Goal: Task Accomplishment & Management: Use online tool/utility

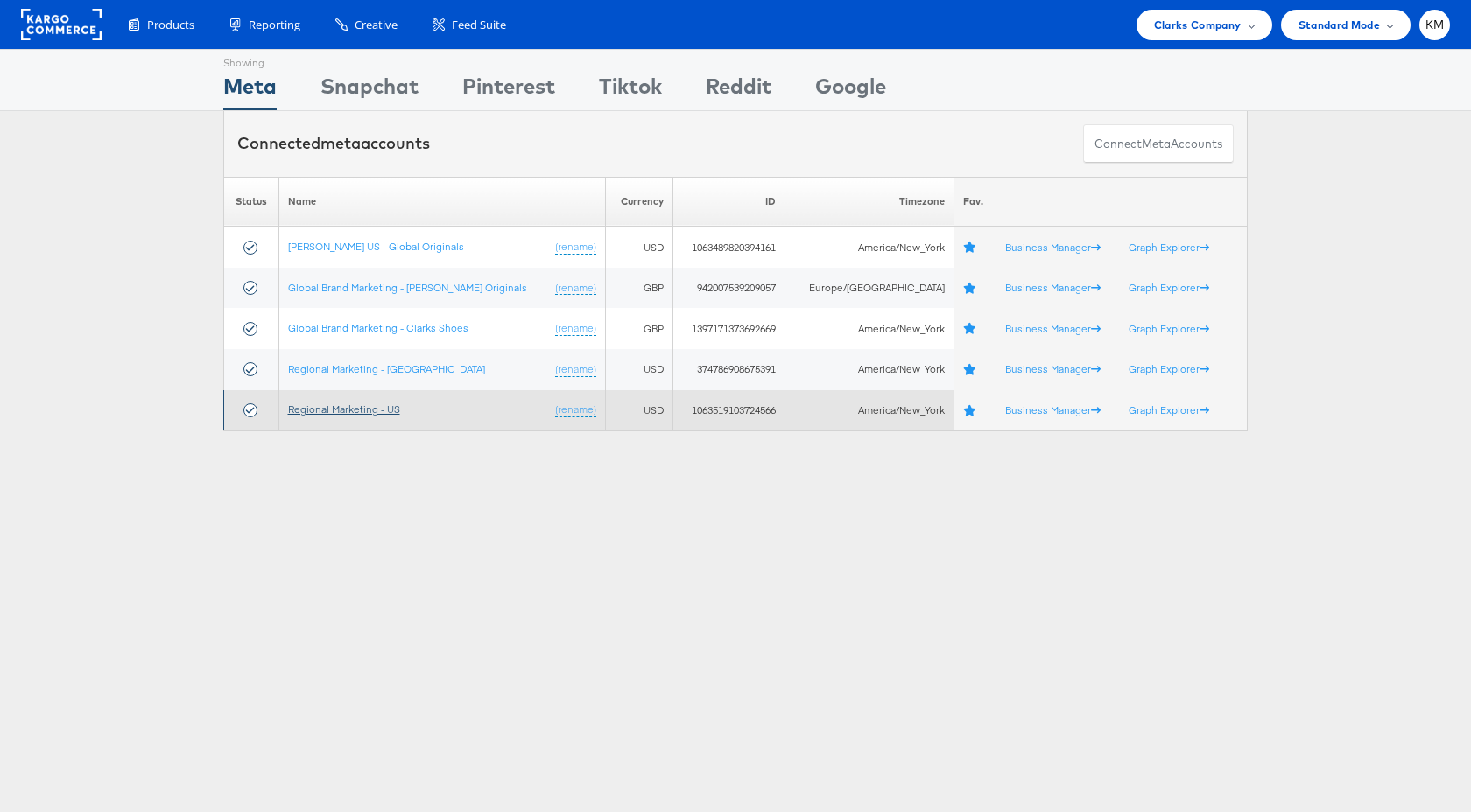
click at [373, 413] on link "Regional Marketing - US" at bounding box center [344, 409] width 112 height 13
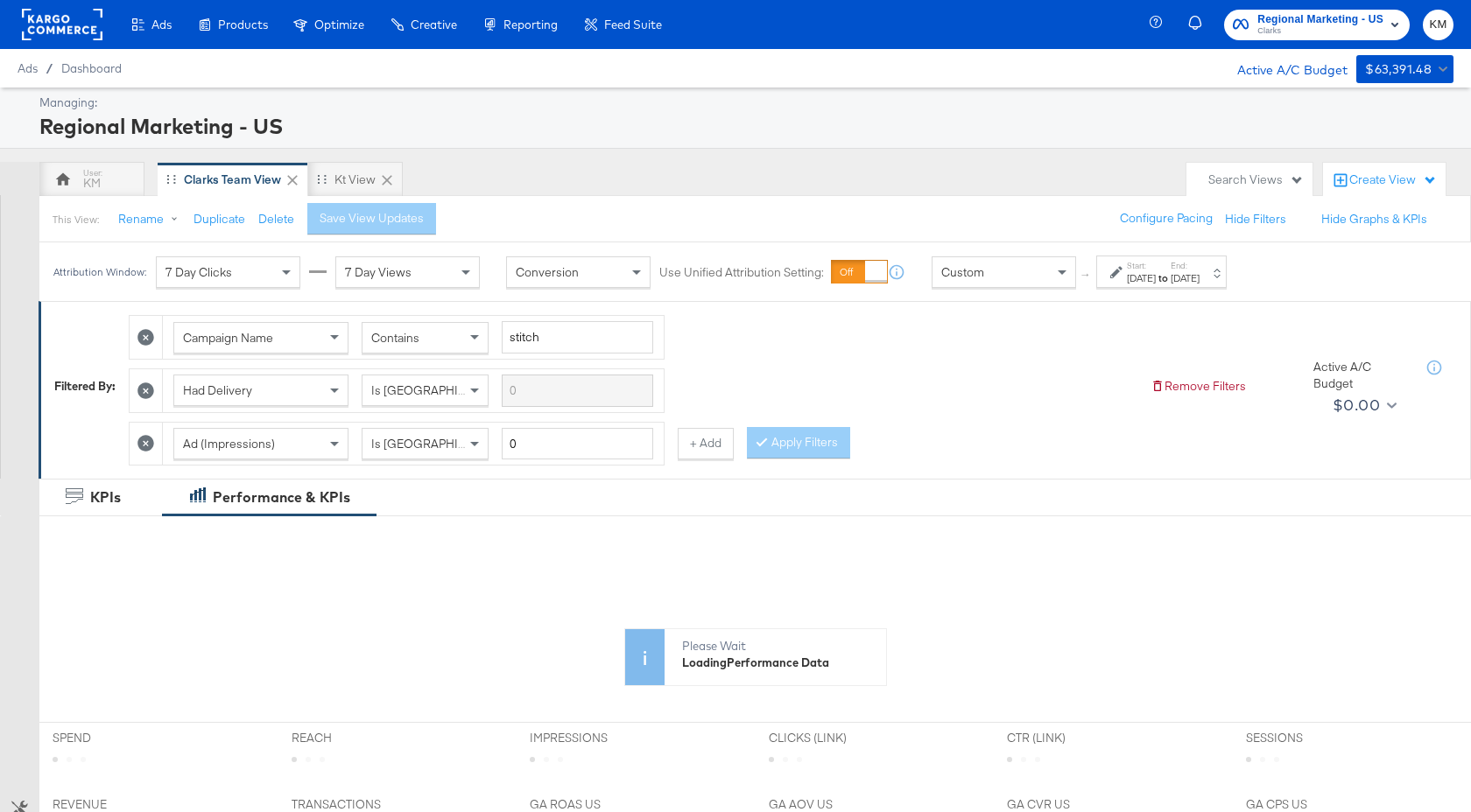
click at [1156, 269] on label "Start:" at bounding box center [1141, 265] width 29 height 12
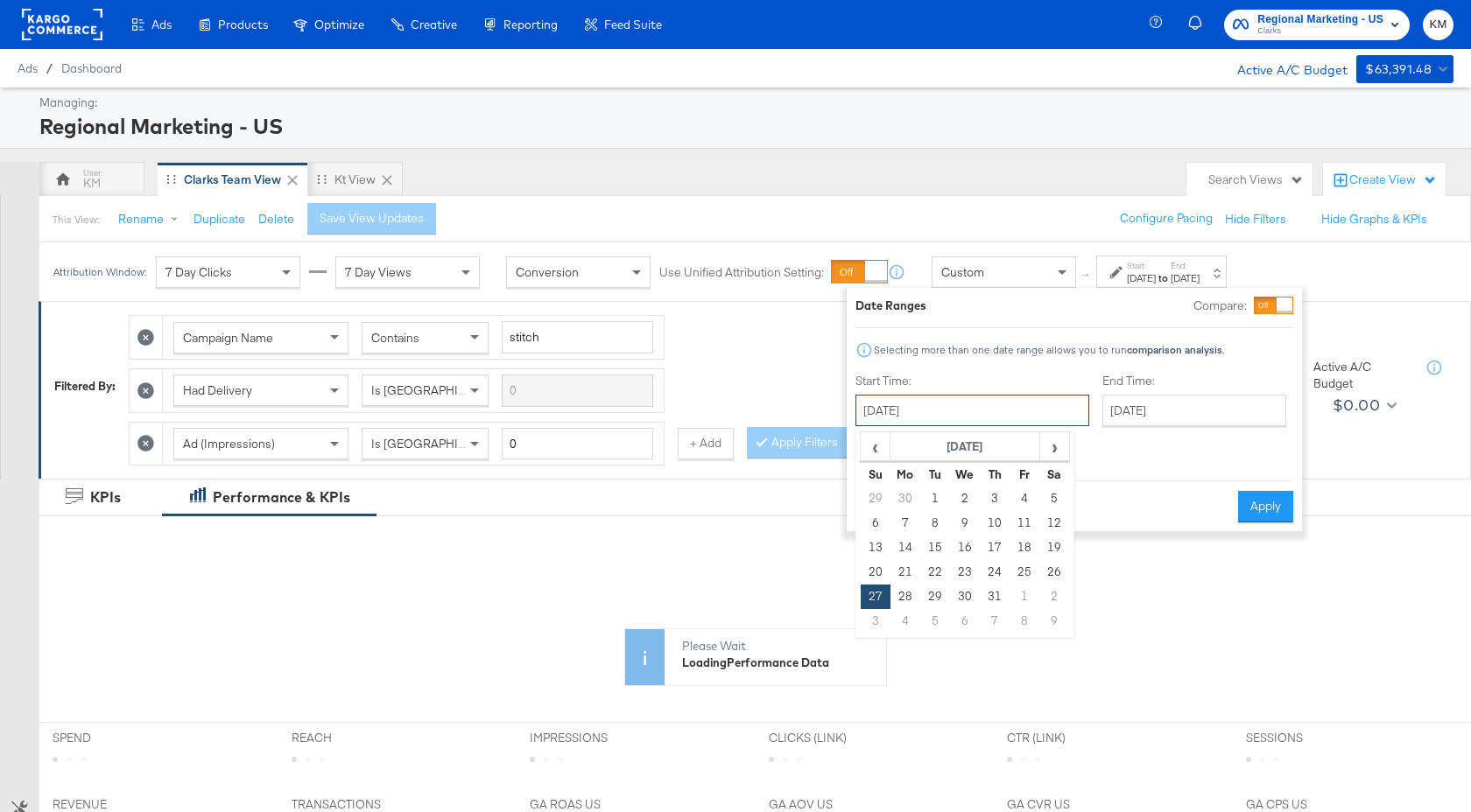
click at [962, 410] on input "[DATE]" at bounding box center [972, 410] width 234 height 31
click at [935, 452] on th "[DATE]" at bounding box center [965, 446] width 150 height 30
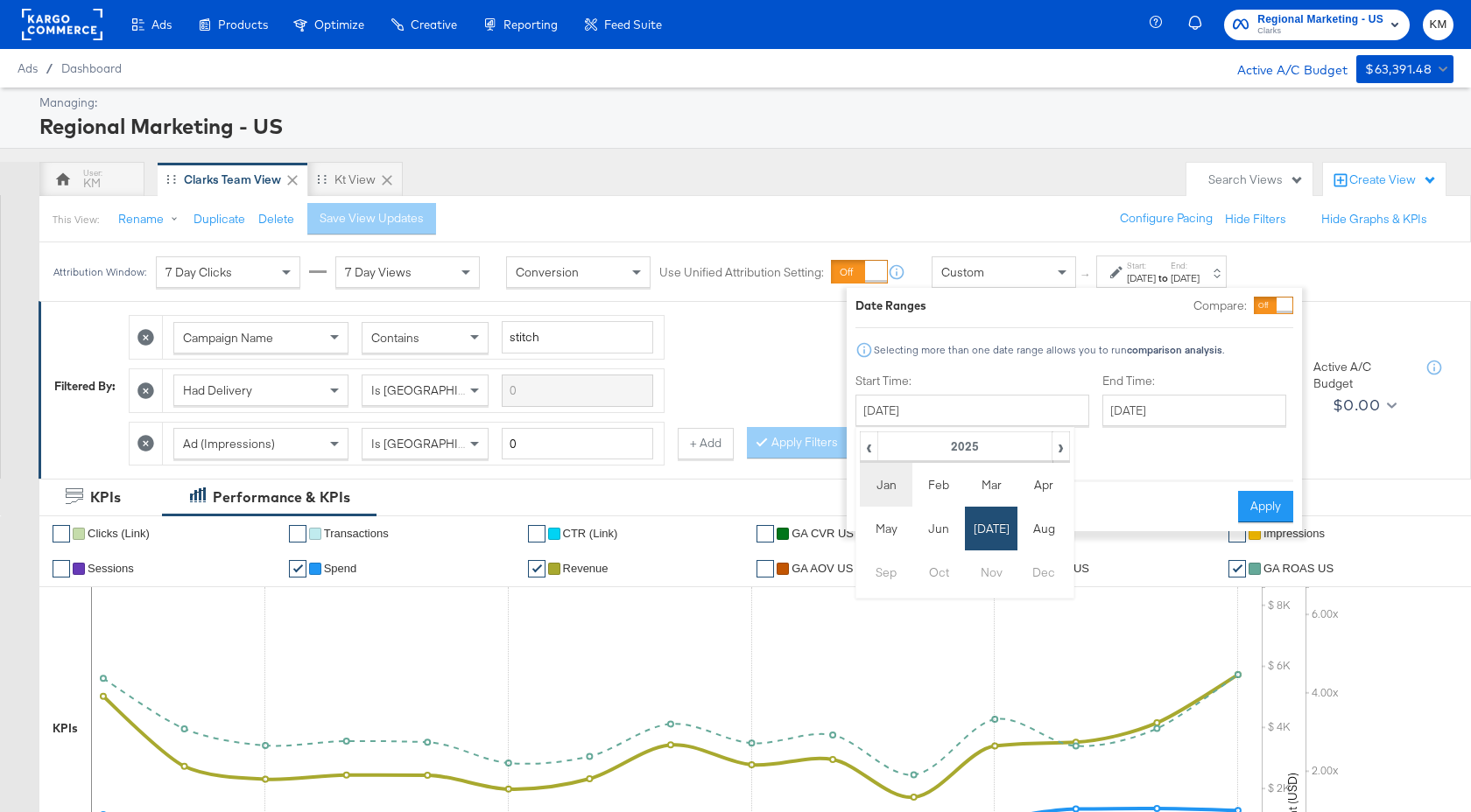
click at [892, 484] on td "Jan" at bounding box center [886, 484] width 52 height 44
click at [970, 502] on td "1" at bounding box center [964, 499] width 30 height 24
type input "[DATE]"
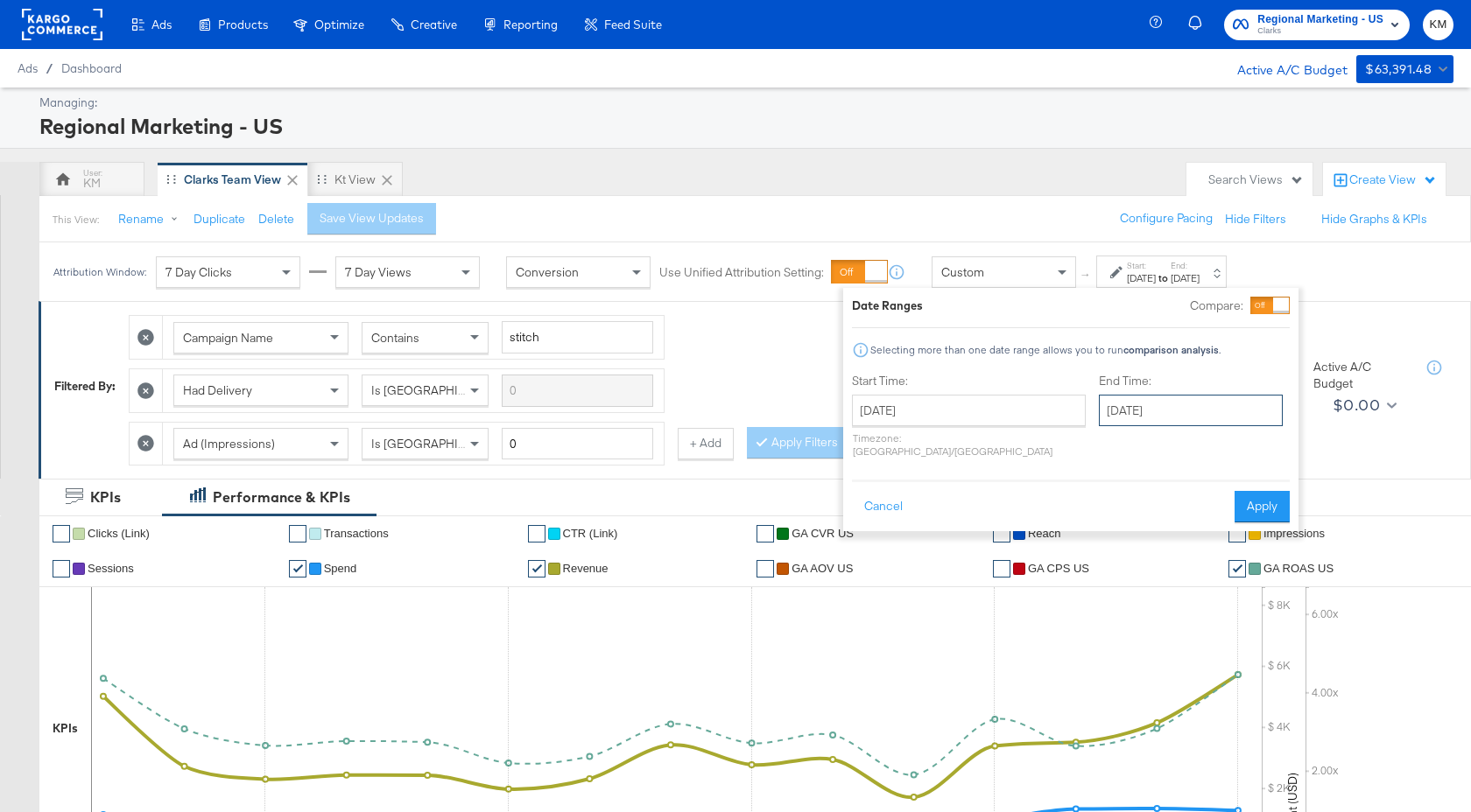
click at [1099, 419] on input "[DATE]" at bounding box center [1191, 410] width 184 height 31
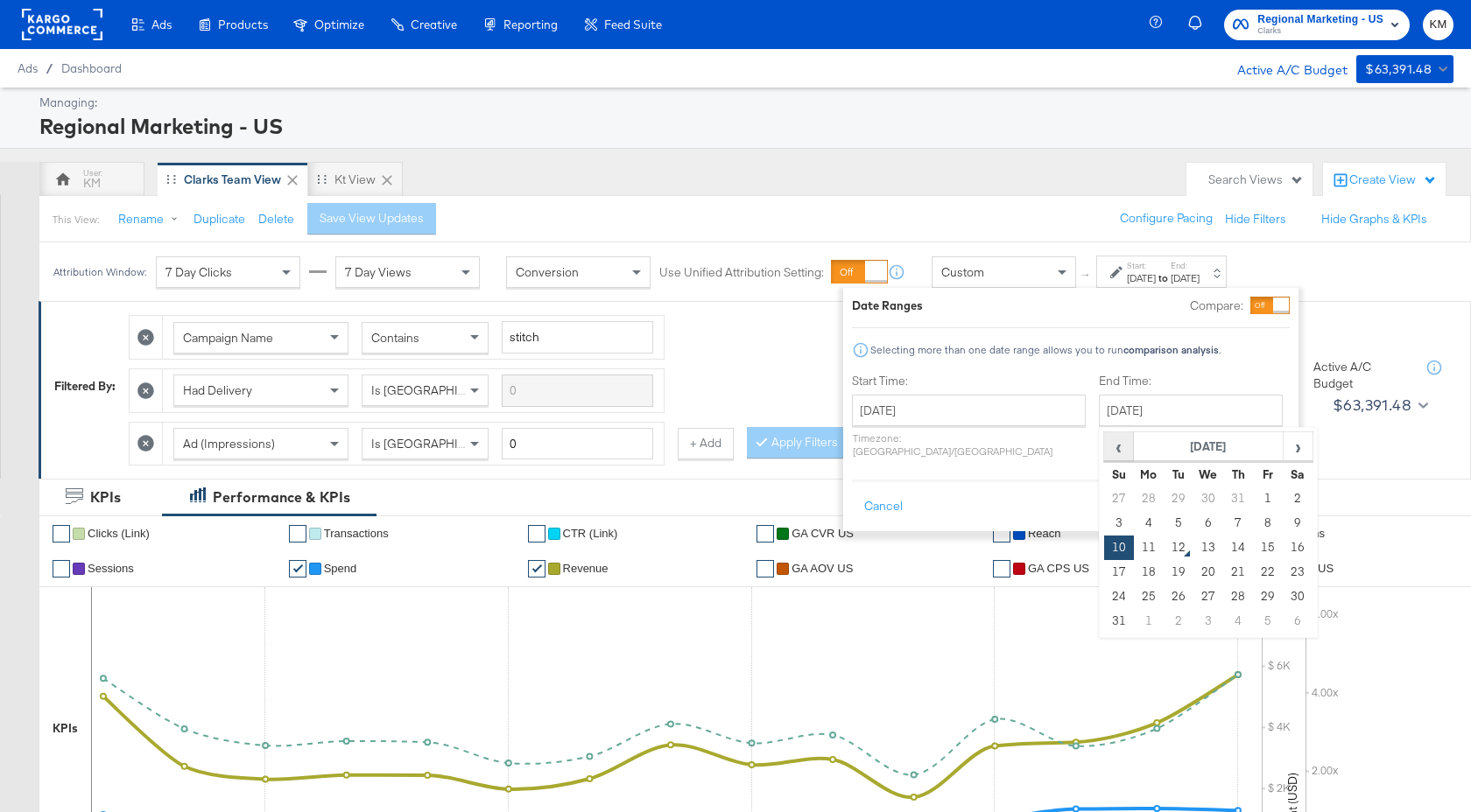
click at [1105, 455] on span "‹" at bounding box center [1119, 446] width 27 height 26
click at [1105, 455] on span "‹" at bounding box center [1119, 446] width 27 height 26
click at [1134, 628] on td "30" at bounding box center [1148, 621] width 30 height 24
type input "[DATE]"
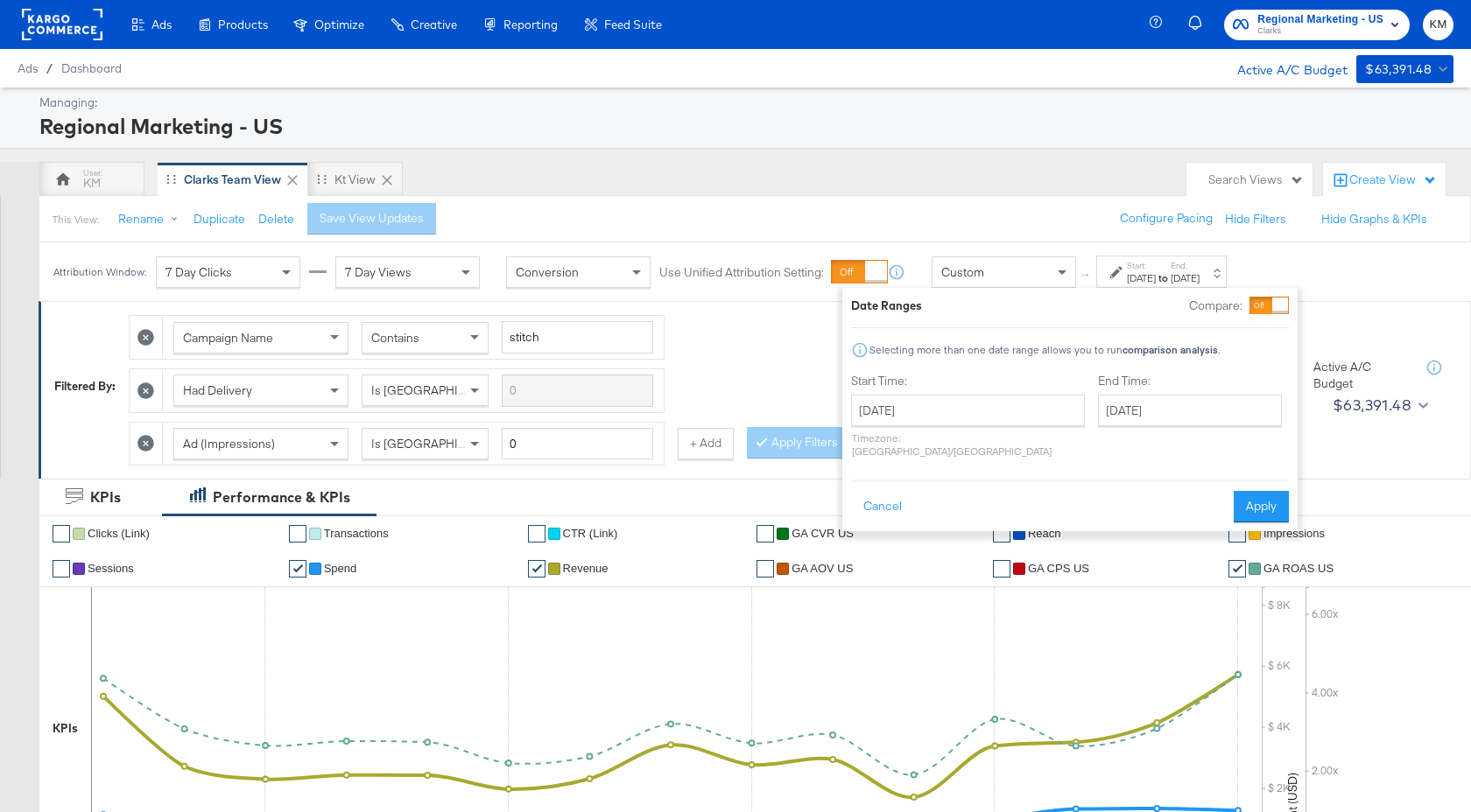
click at [1283, 480] on div "Cancel Apply" at bounding box center [1069, 501] width 438 height 43
click at [1244, 491] on button "Apply" at bounding box center [1261, 507] width 55 height 31
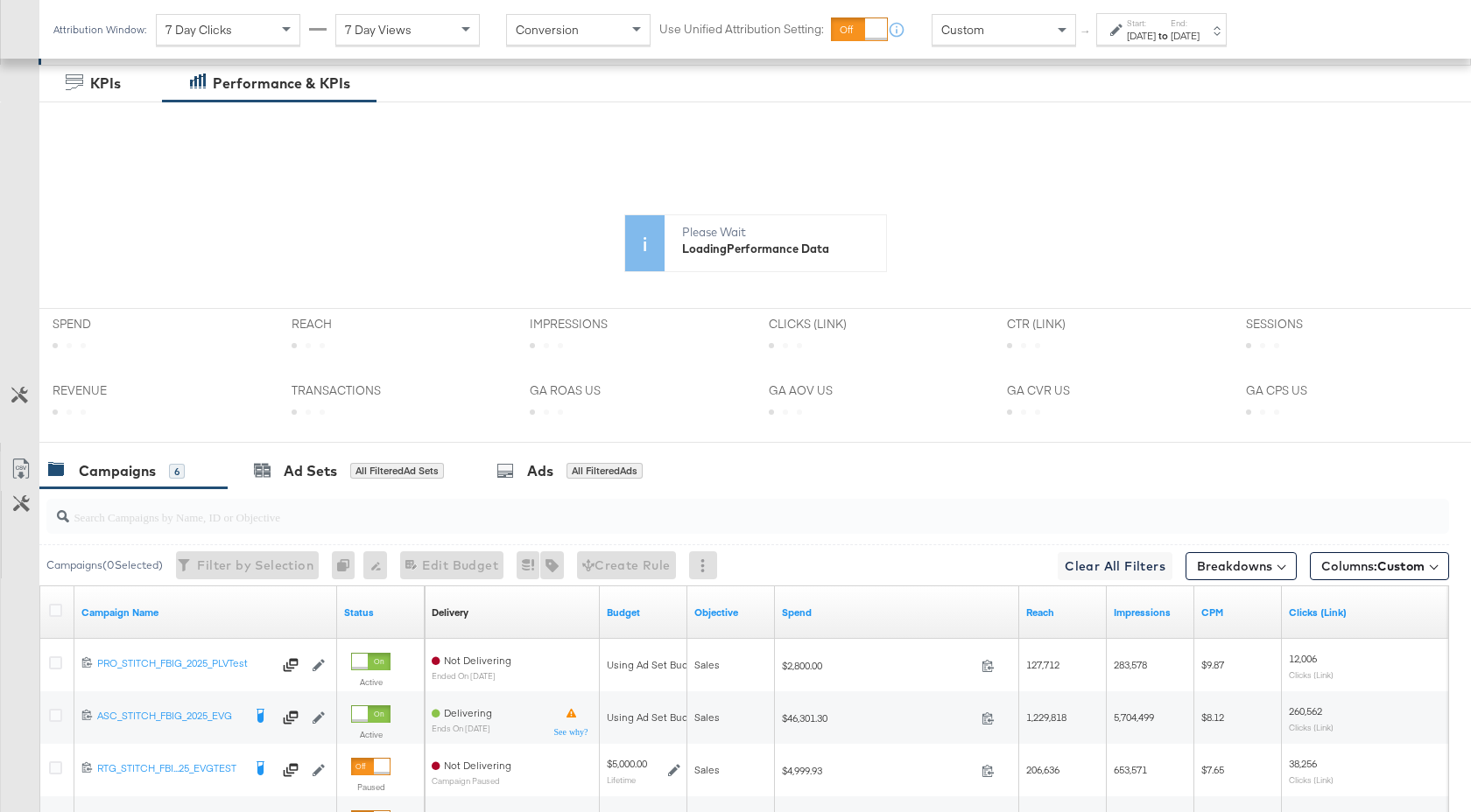
scroll to position [417, 0]
click at [673, 503] on input "search" at bounding box center [696, 508] width 1253 height 34
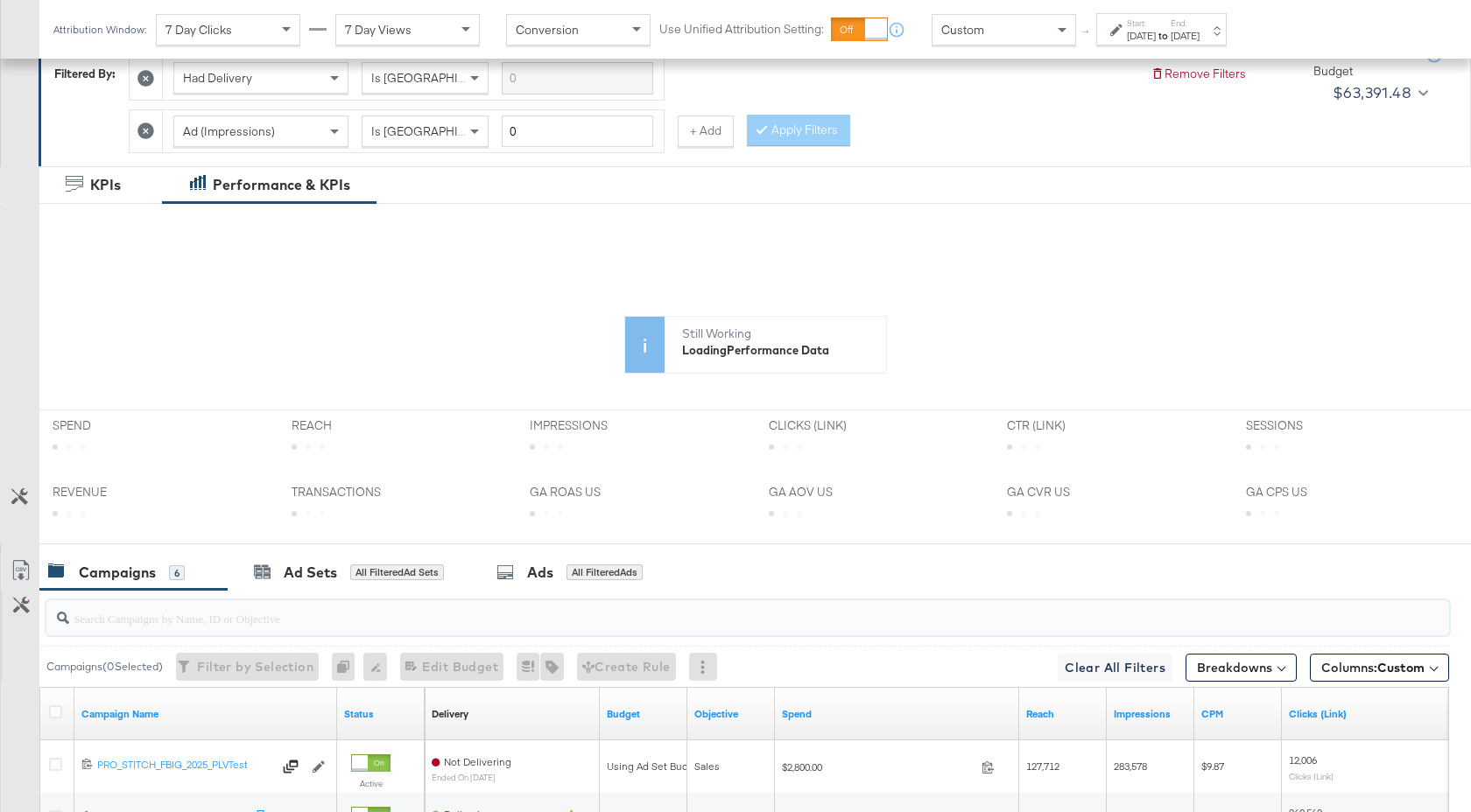
scroll to position [189, 0]
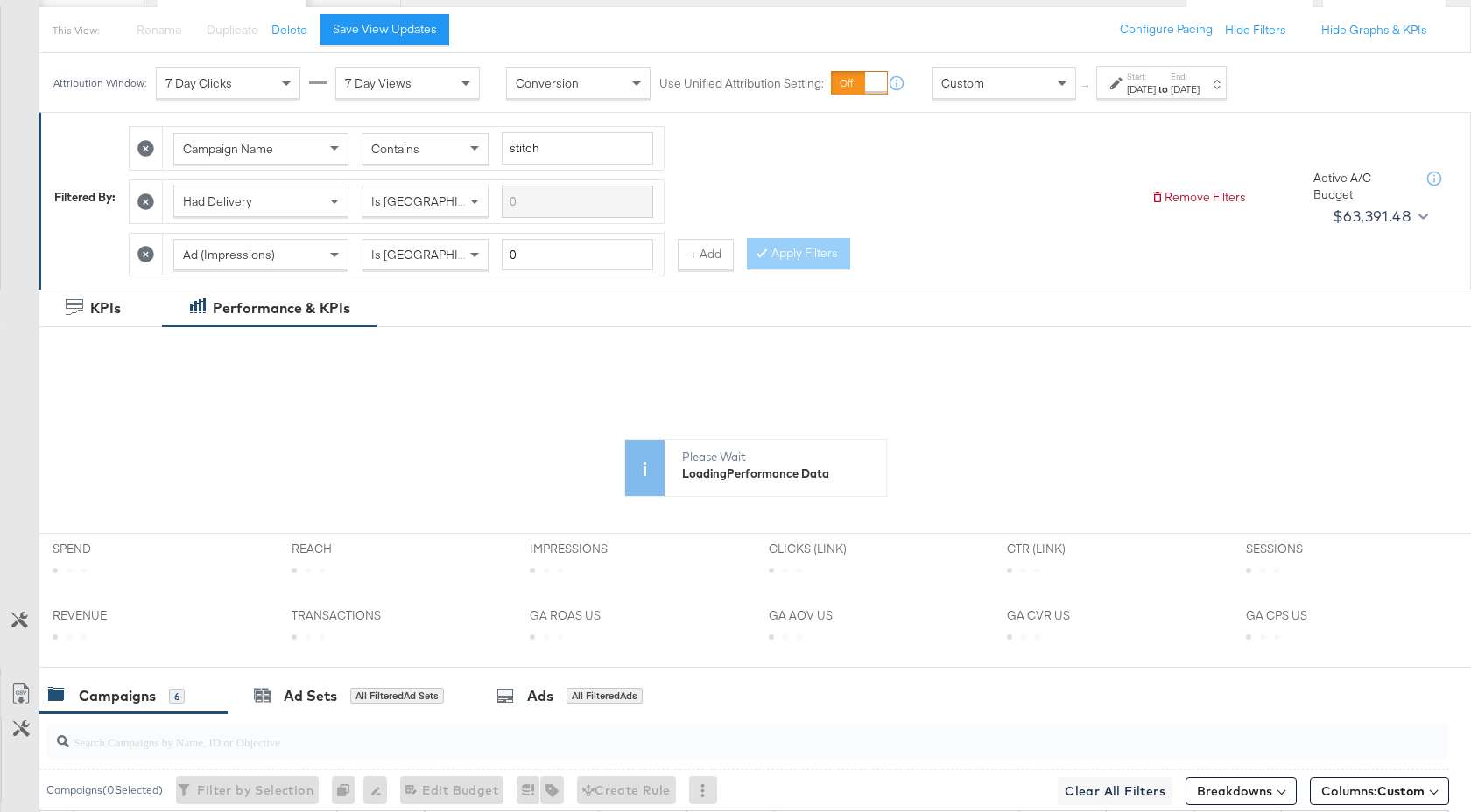
click at [1200, 93] on div "[DATE]" at bounding box center [1185, 90] width 29 height 14
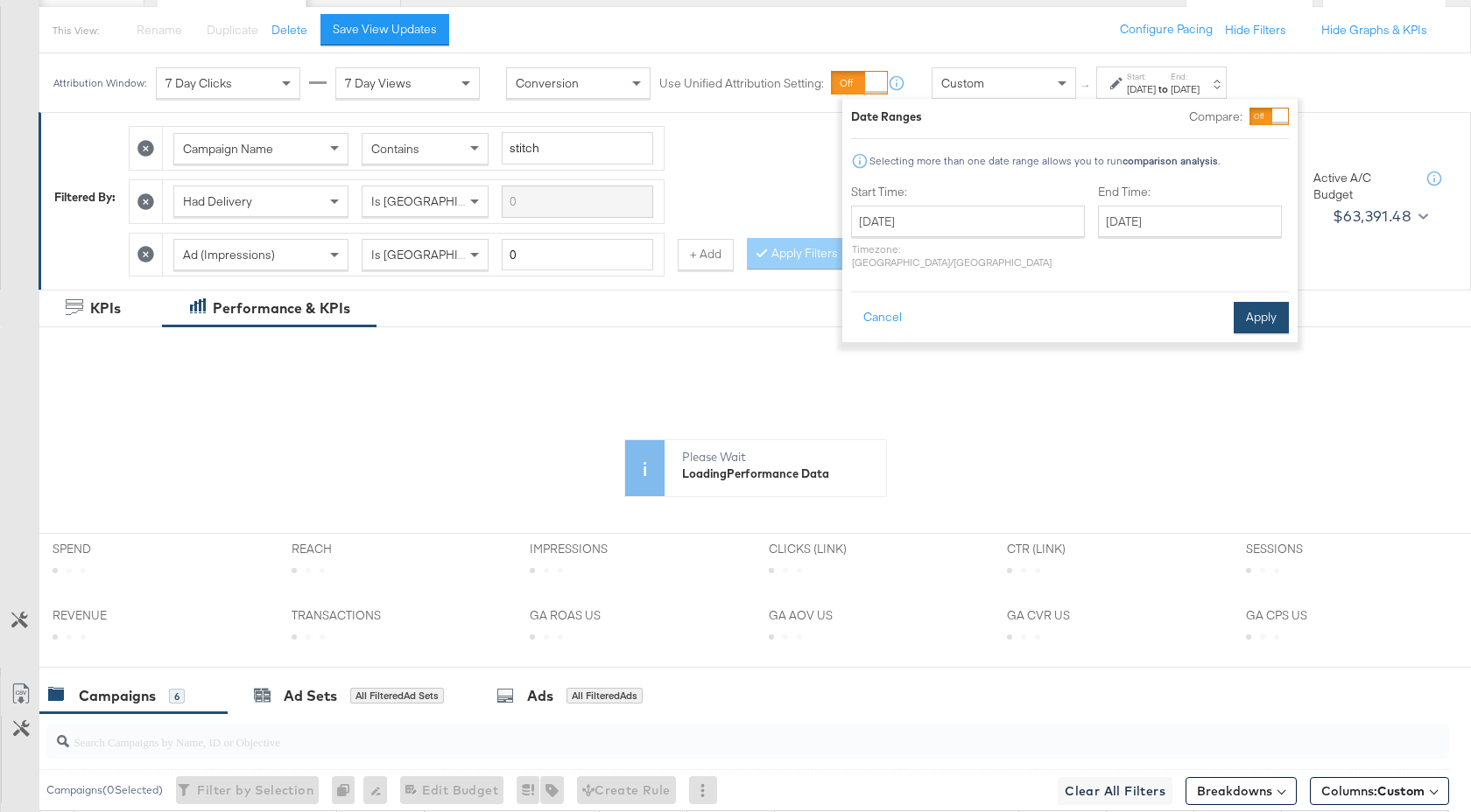
click at [1243, 312] on button "Apply" at bounding box center [1261, 317] width 55 height 31
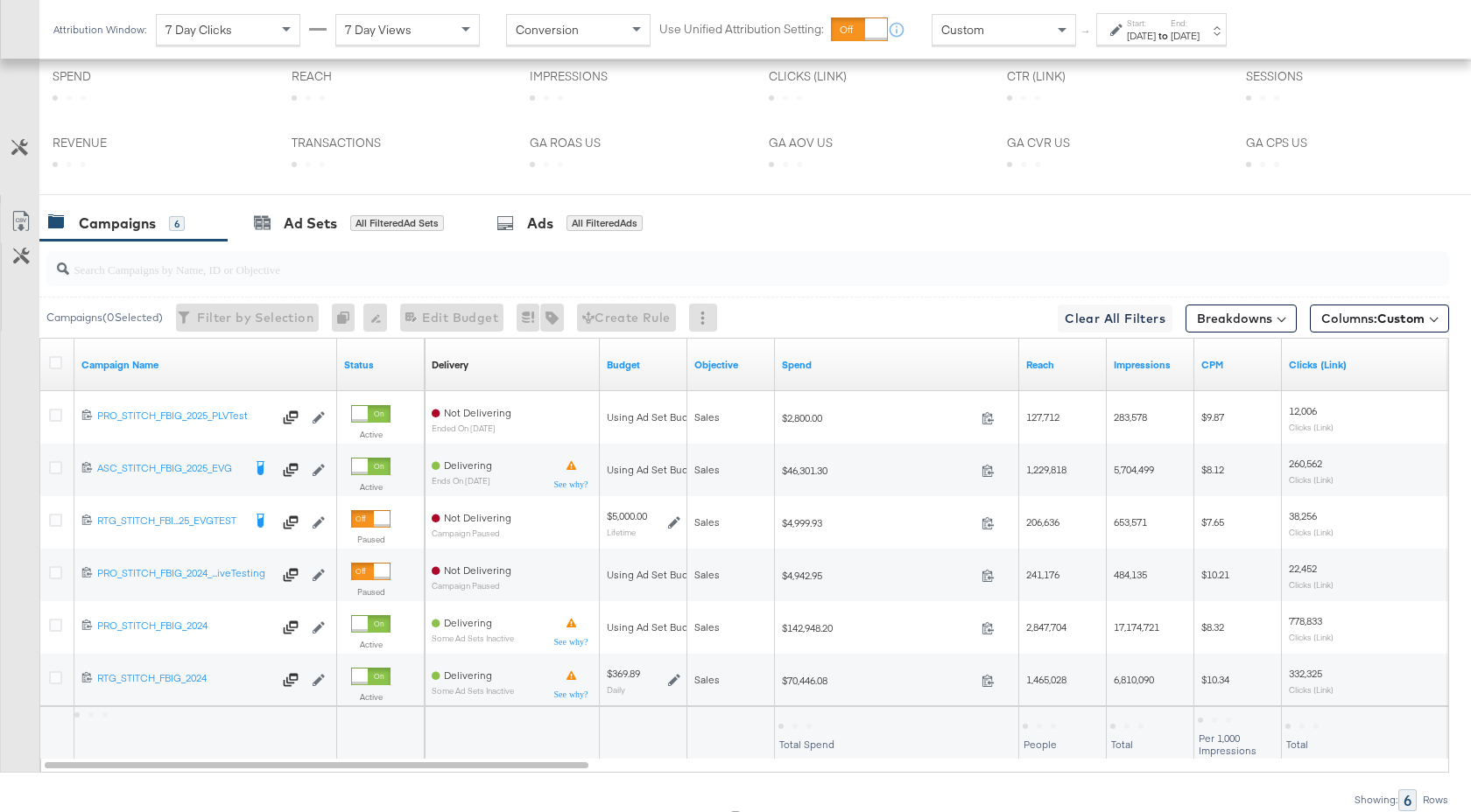
scroll to position [737, 0]
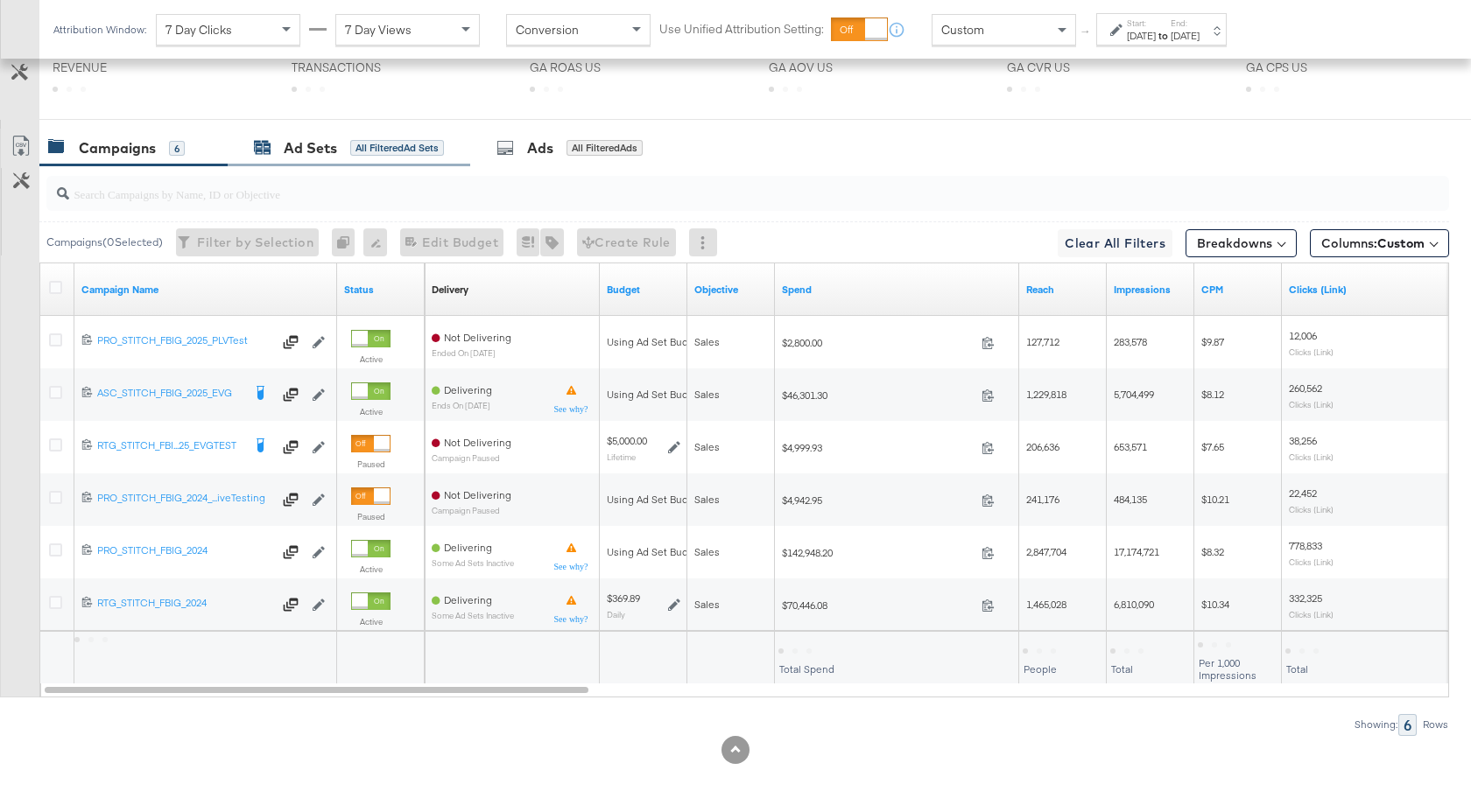
click at [323, 142] on div "Ad Sets" at bounding box center [310, 148] width 53 height 20
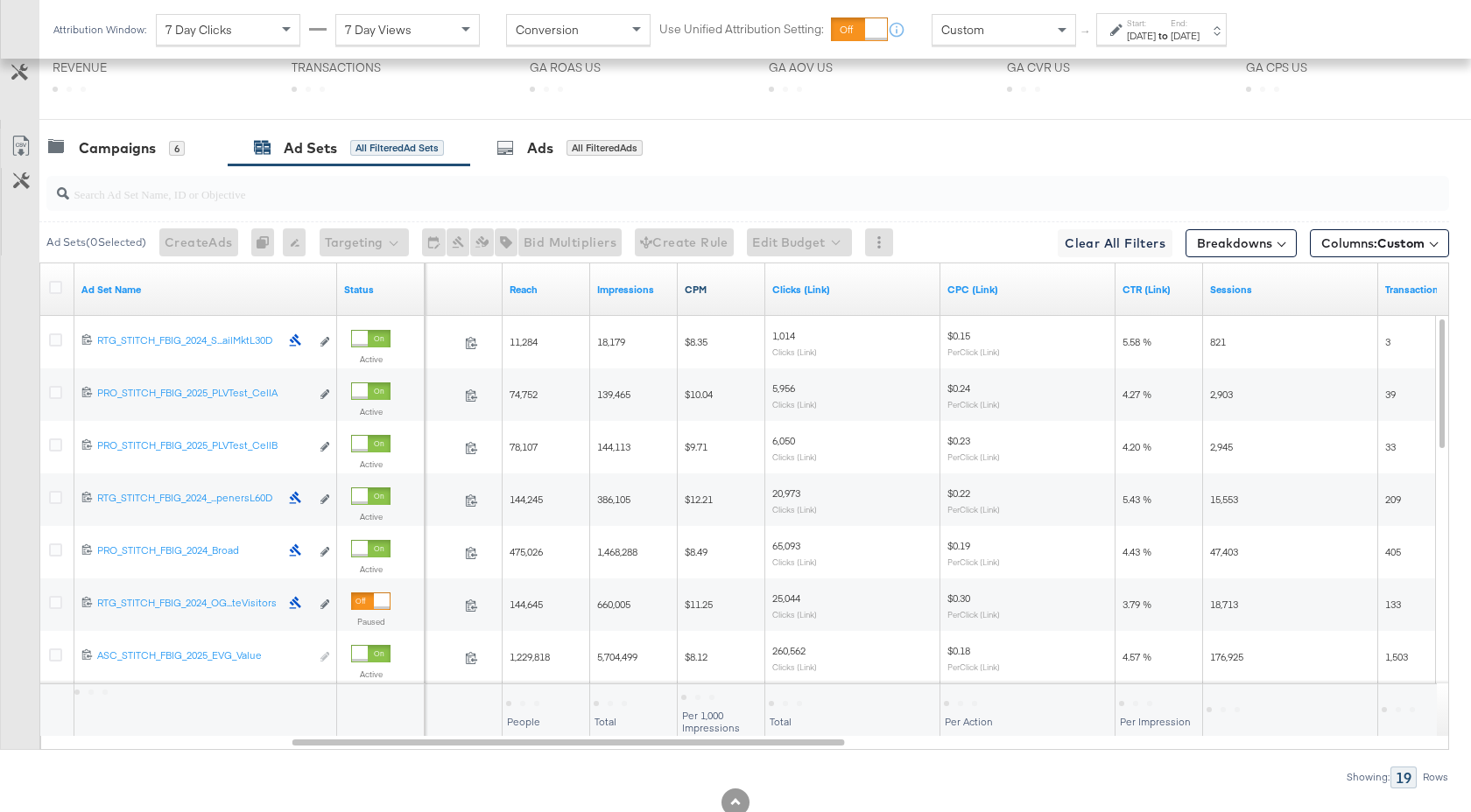
scroll to position [0, 0]
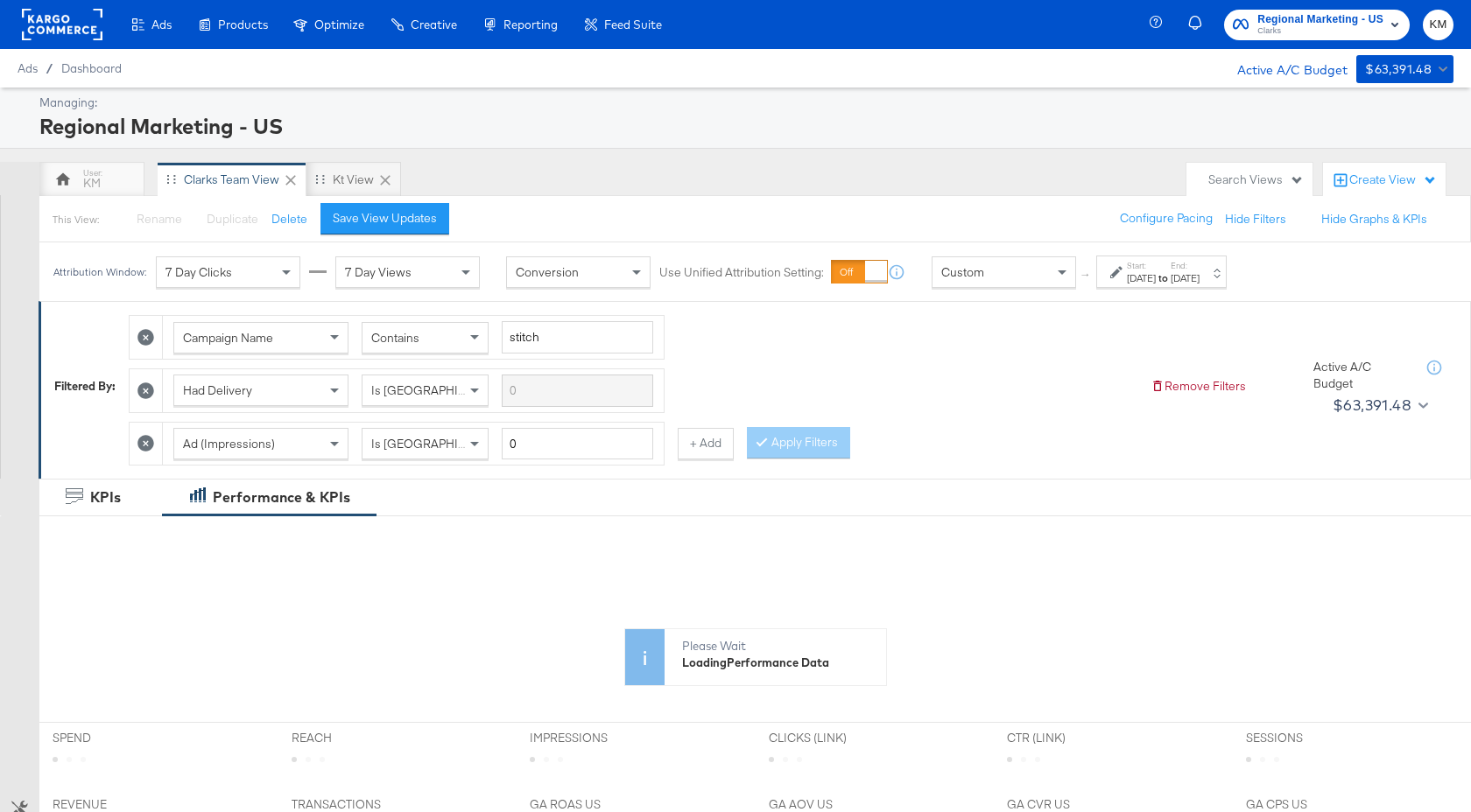
click at [1171, 273] on strong "to" at bounding box center [1163, 278] width 15 height 13
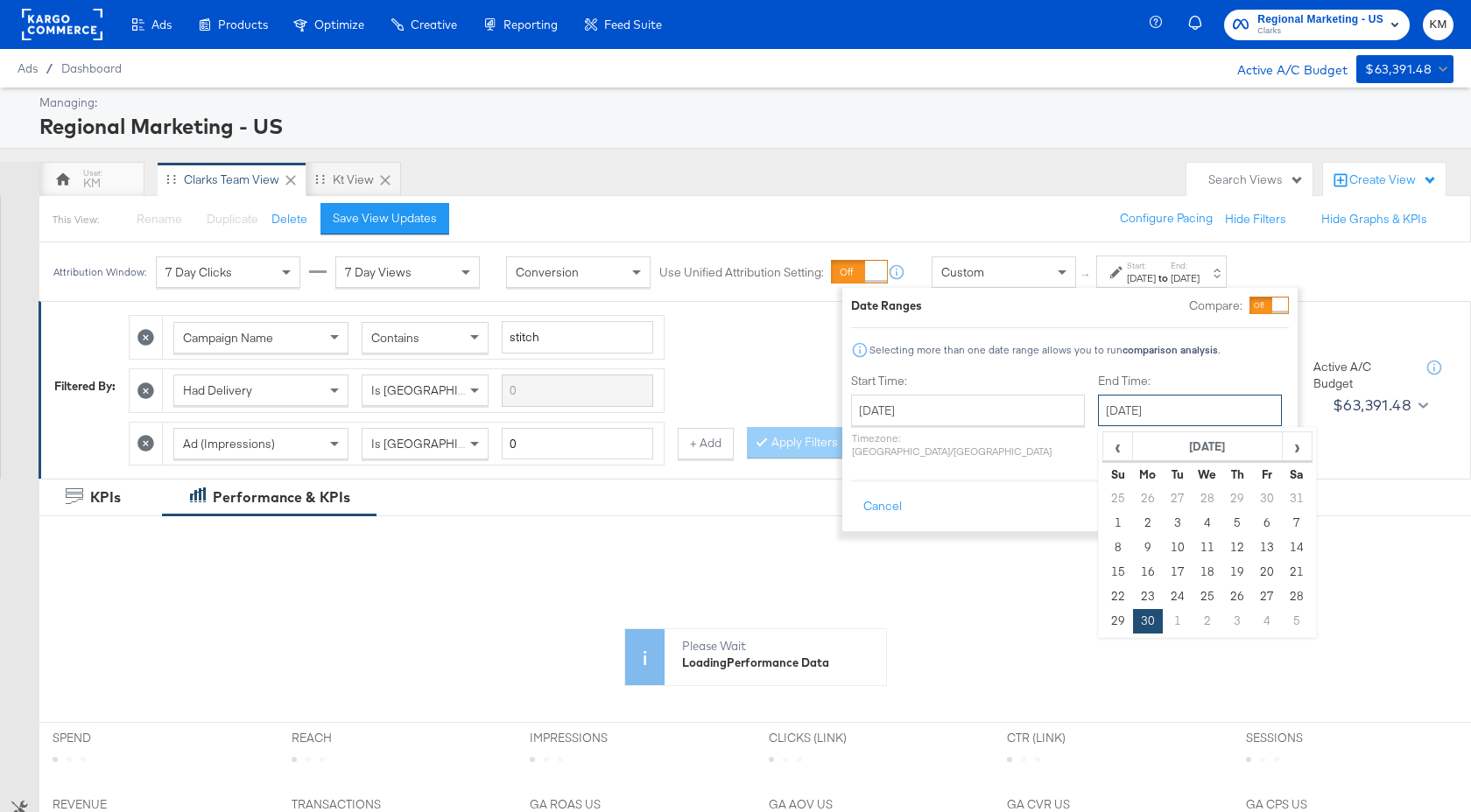
click at [1098, 401] on input "[DATE]" at bounding box center [1190, 410] width 184 height 31
click at [1270, 501] on button "Apply" at bounding box center [1261, 507] width 55 height 31
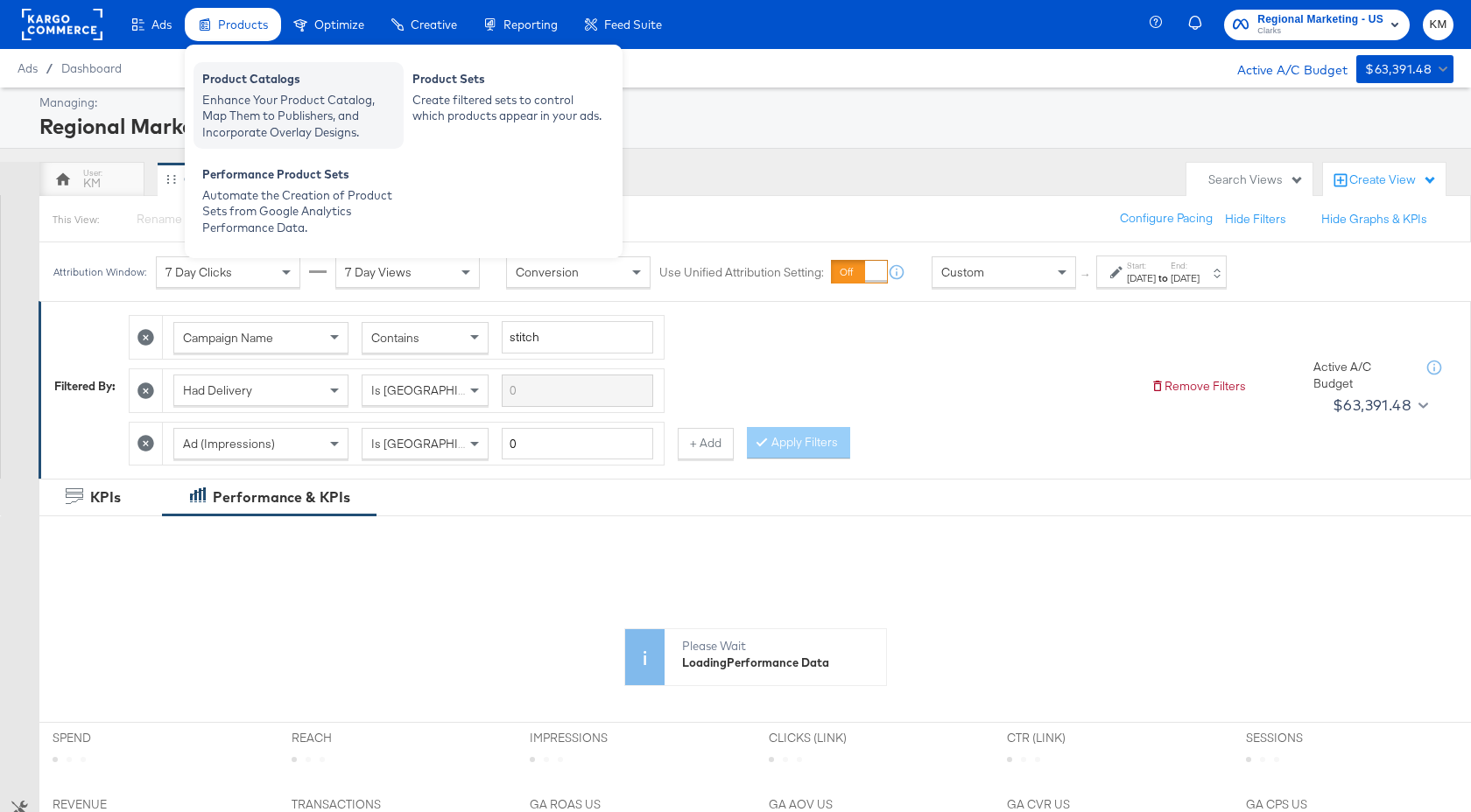
click at [239, 121] on div "Enhance Your Product Catalog, Map Them to Publishers, and Incorporate Overlay D…" at bounding box center [298, 116] width 192 height 49
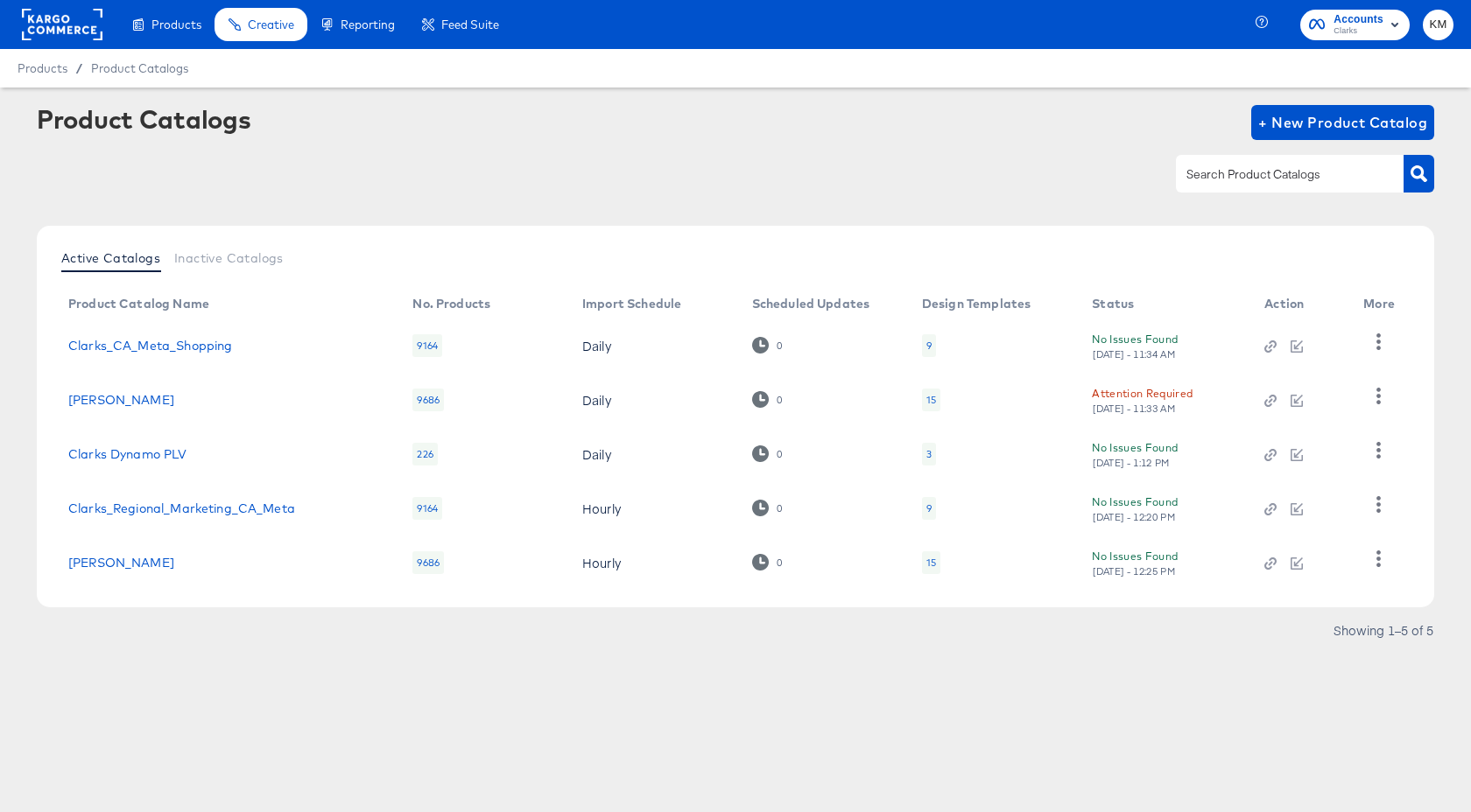
click at [929, 401] on div "15" at bounding box center [931, 400] width 10 height 14
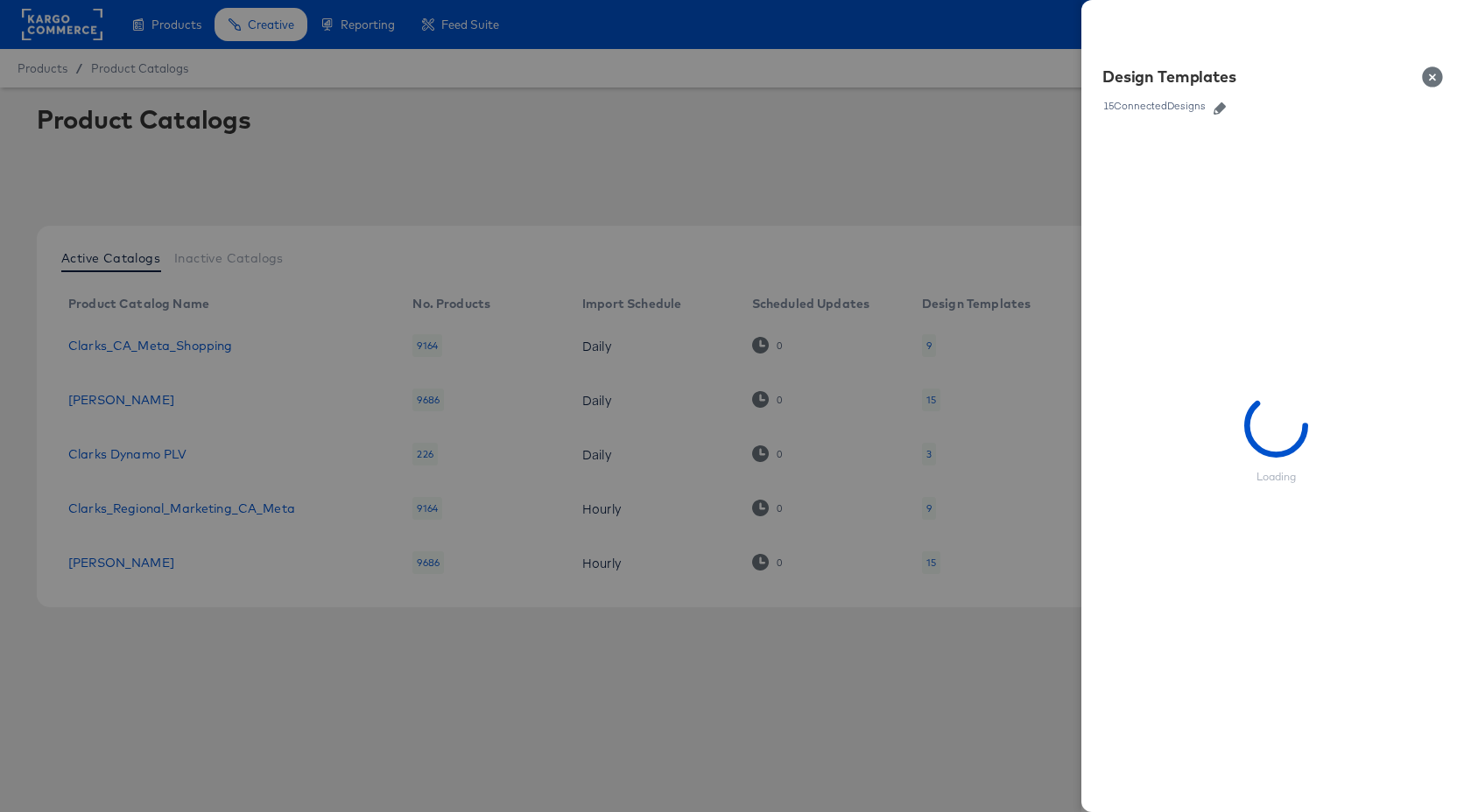
click at [1215, 104] on icon "button" at bounding box center [1219, 109] width 13 height 13
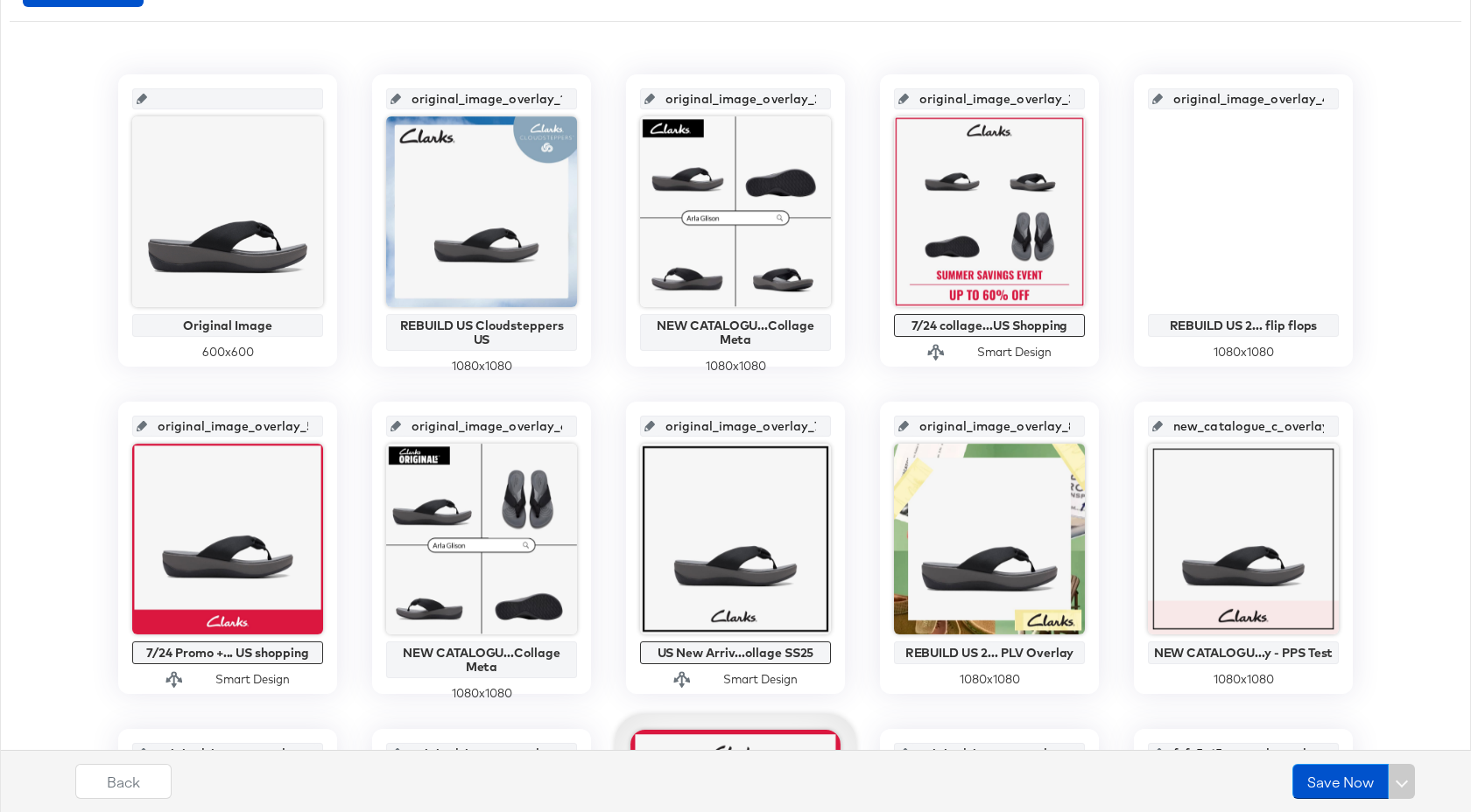
scroll to position [827, 0]
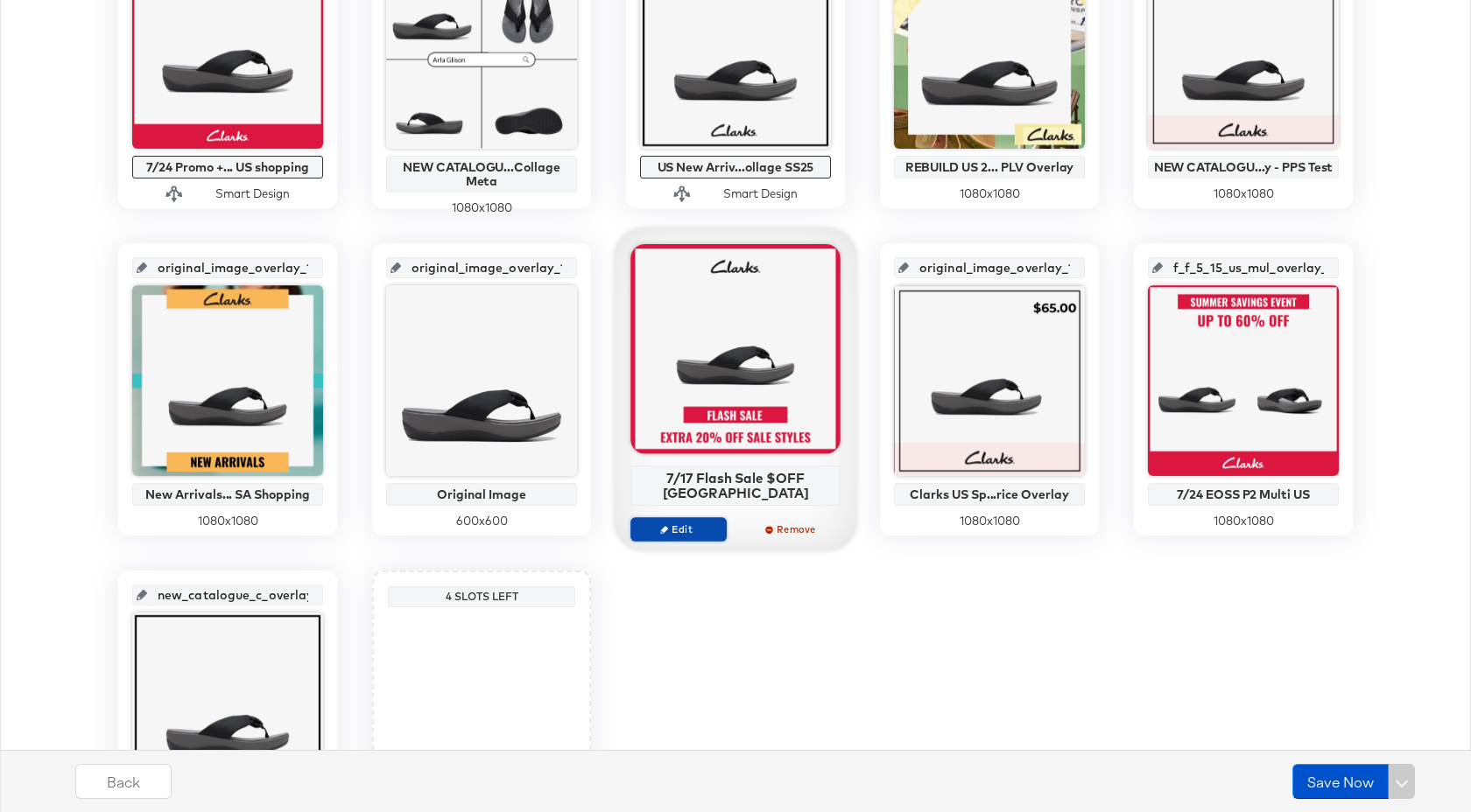
click at [696, 517] on button "Edit" at bounding box center [678, 529] width 96 height 24
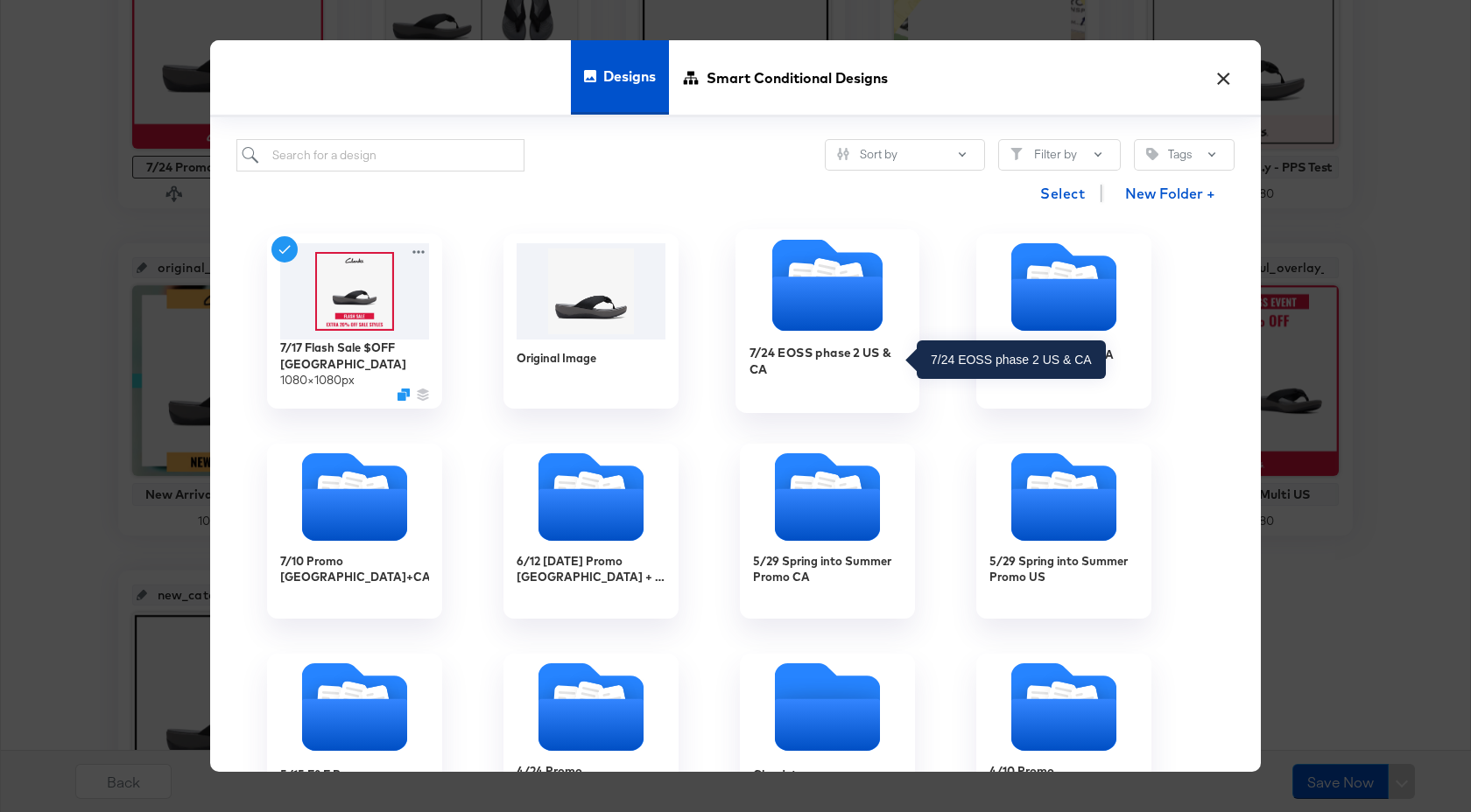
click at [771, 366] on div "7/24 EOSS phase 2 US & CA" at bounding box center [828, 361] width 156 height 34
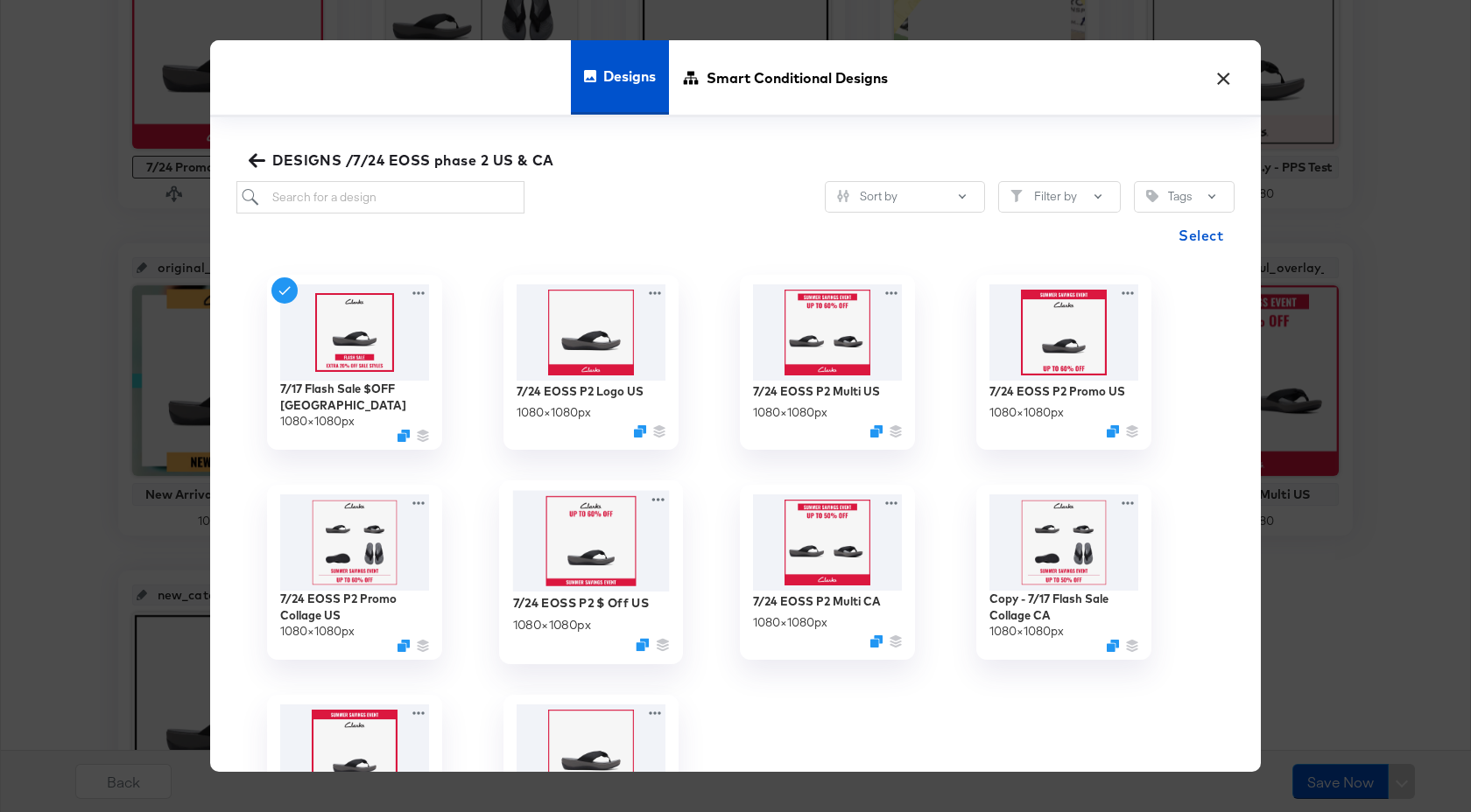
click at [625, 569] on img at bounding box center [591, 542] width 156 height 102
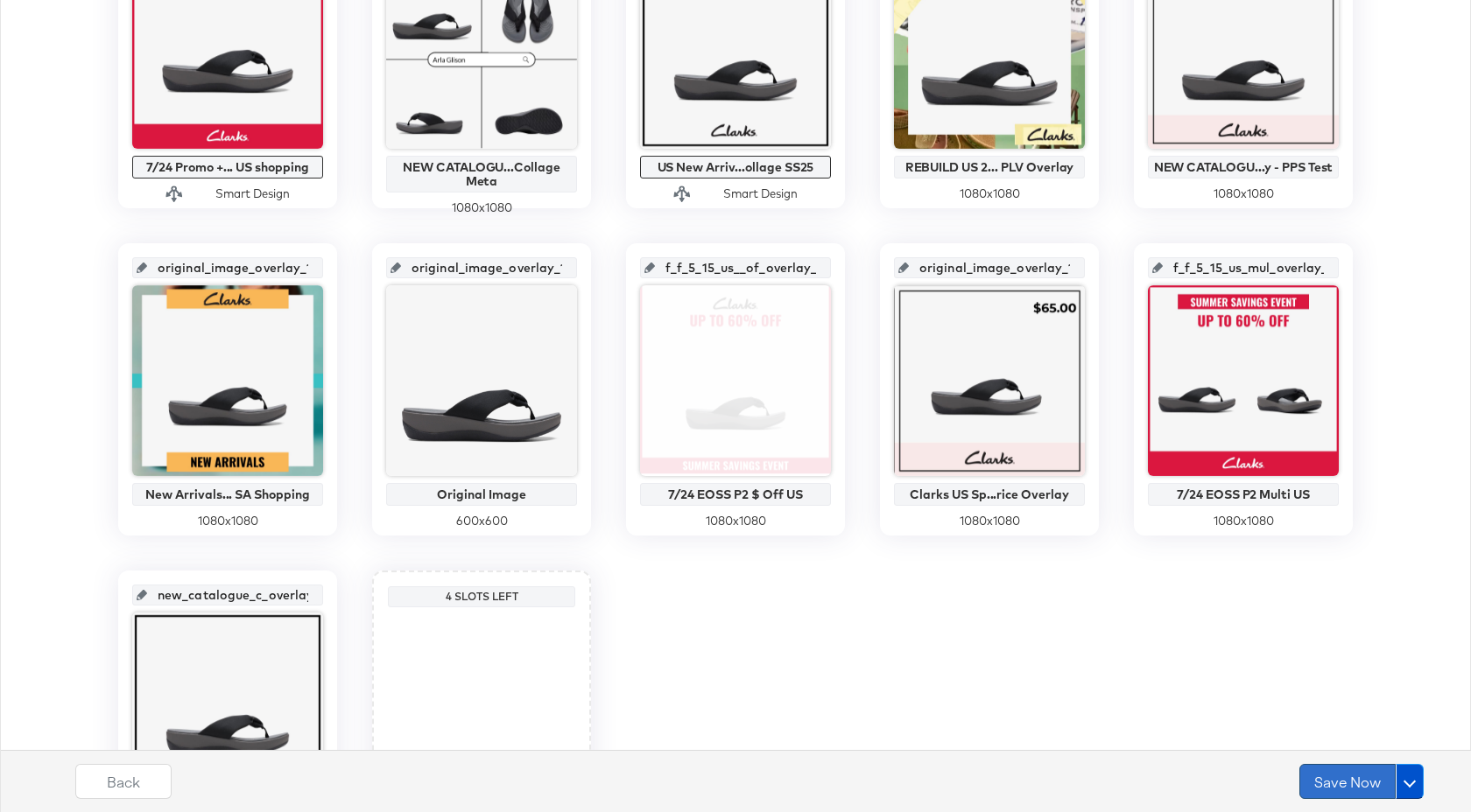
click at [1339, 783] on button "Save Now" at bounding box center [1347, 781] width 96 height 35
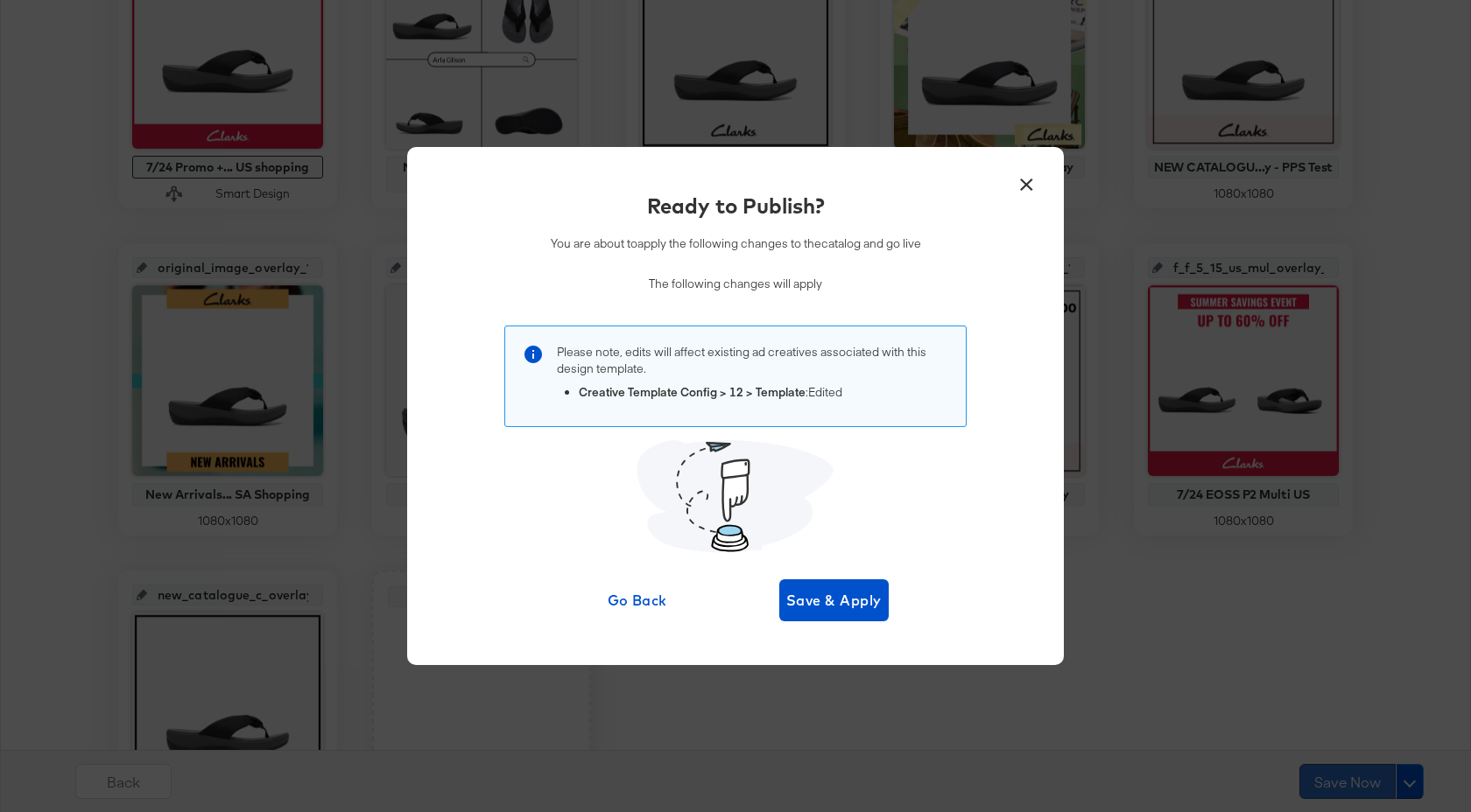
scroll to position [0, 0]
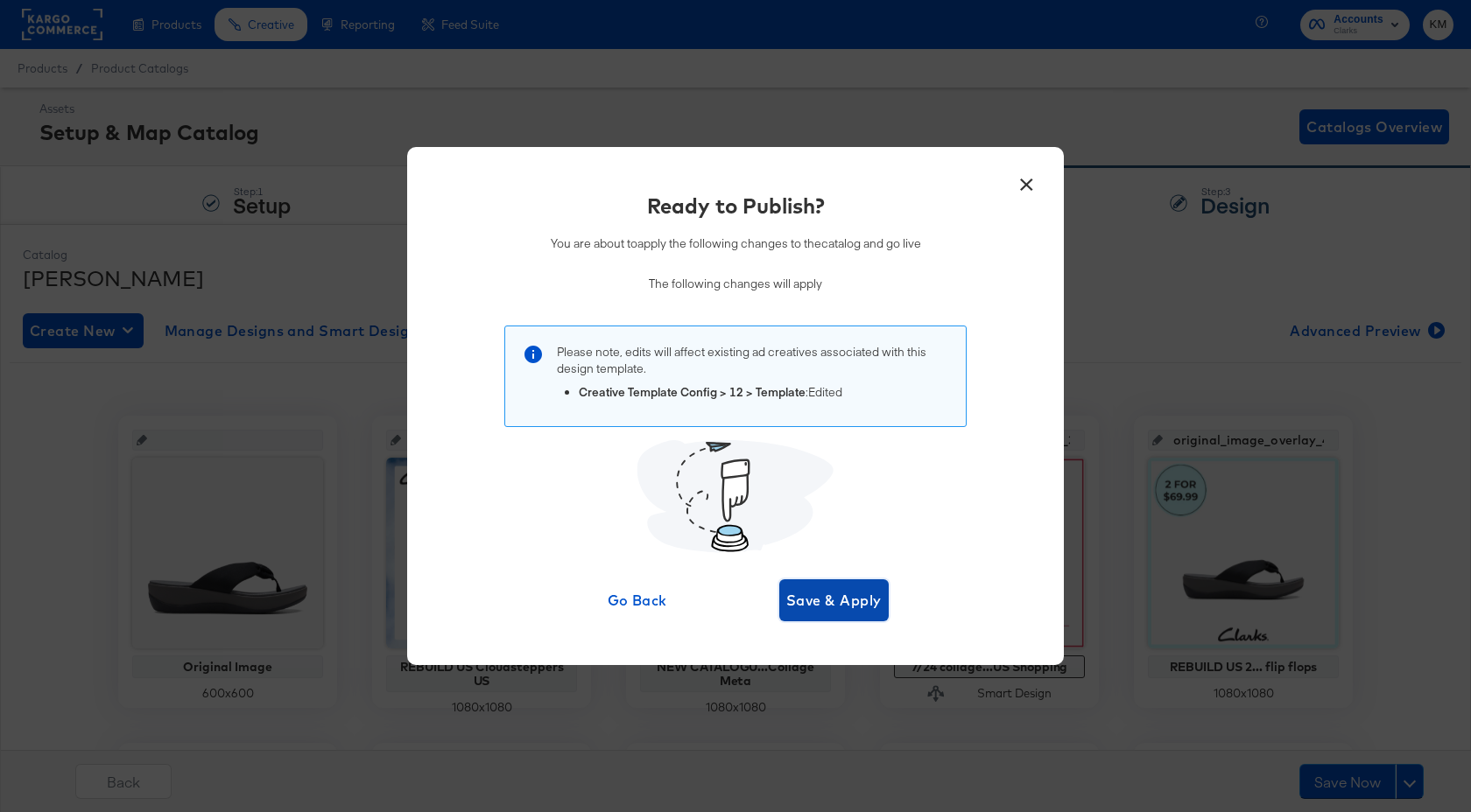
click at [850, 599] on span "Save & Apply" at bounding box center [834, 600] width 95 height 24
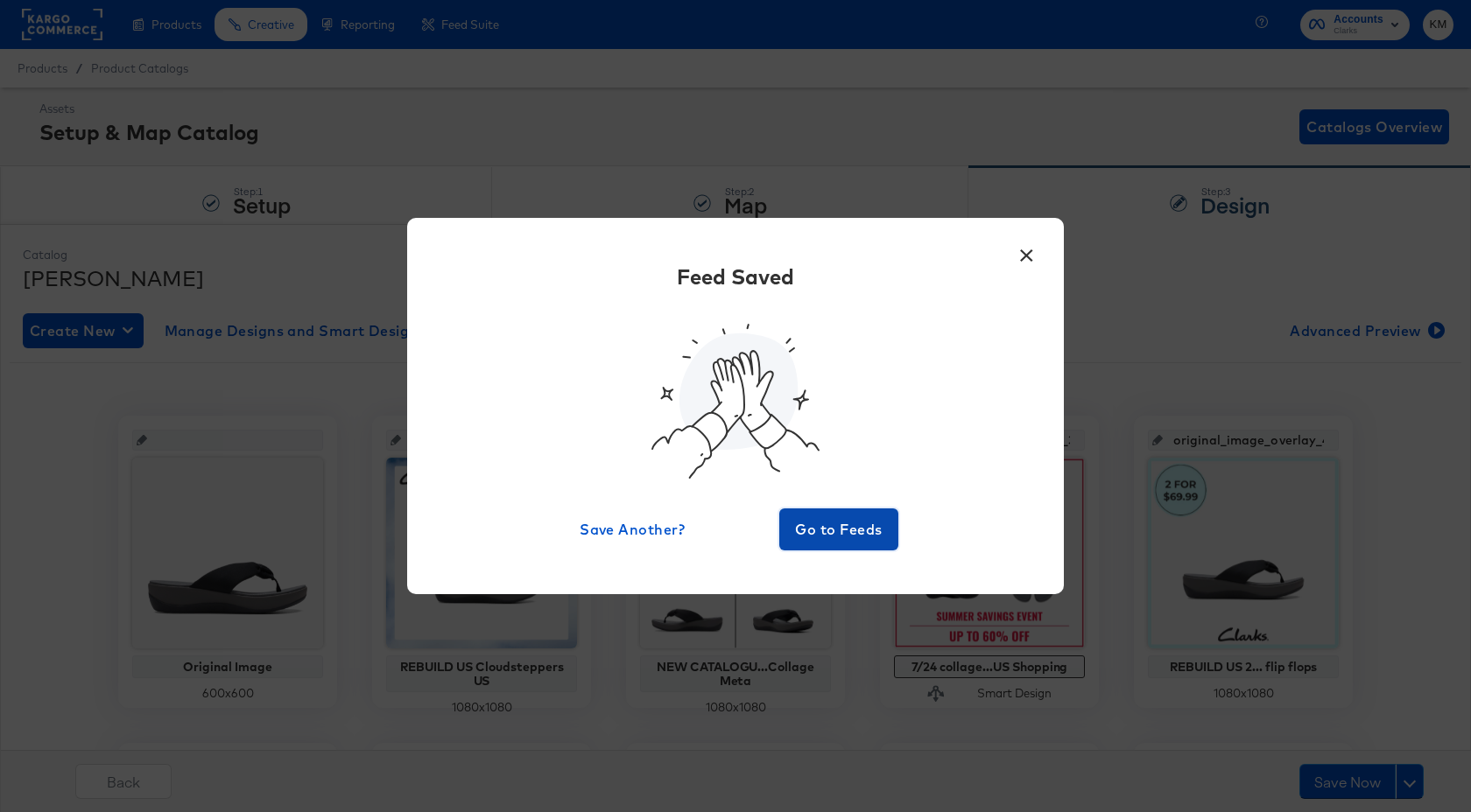
click at [864, 526] on span "Go to Feeds" at bounding box center [838, 529] width 105 height 24
